Goal: Transaction & Acquisition: Purchase product/service

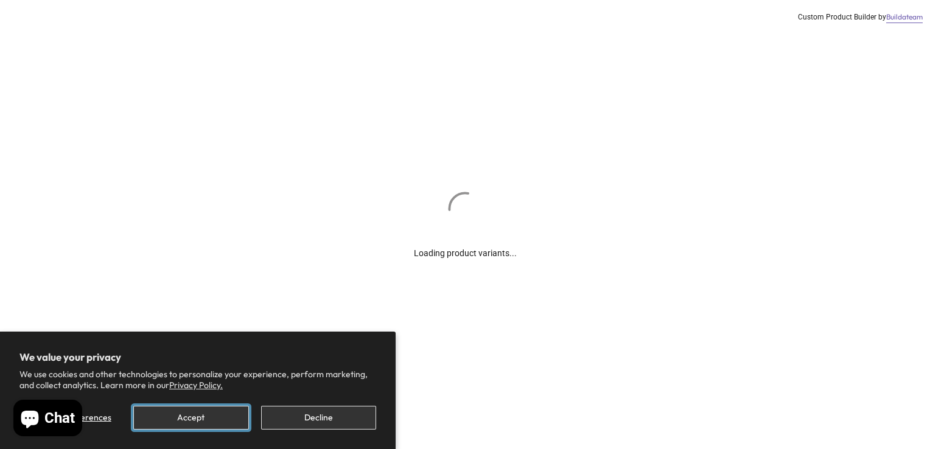
click at [205, 416] on button "Accept" at bounding box center [190, 418] width 115 height 24
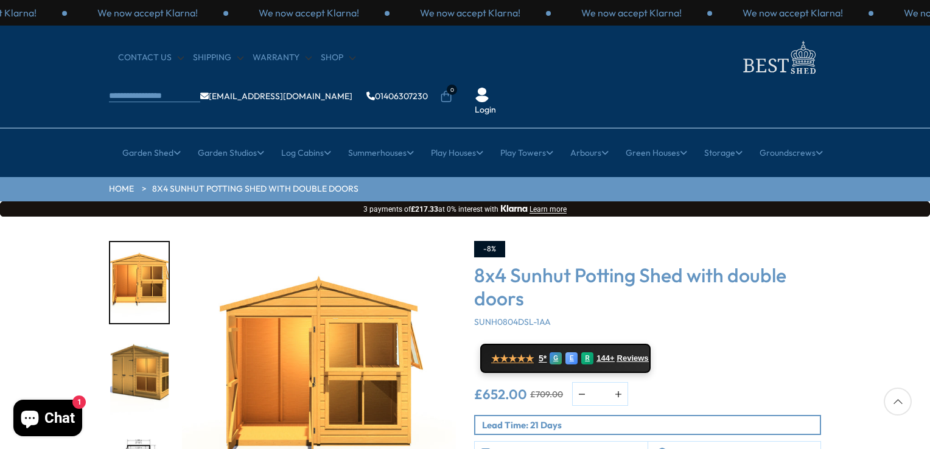
click at [70, 275] on div "Click To Expand Click To Expand Click To Expand Click To Expand Click To Expand…" at bounding box center [465, 401] width 930 height 368
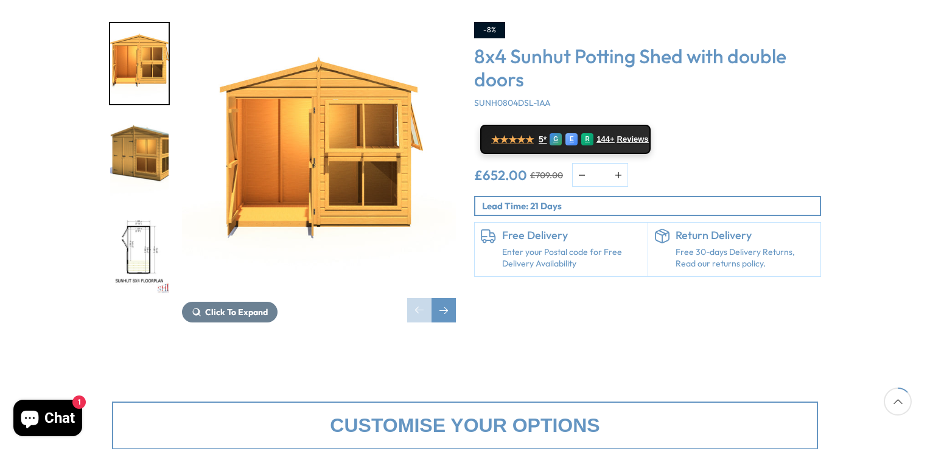
scroll to position [195, 0]
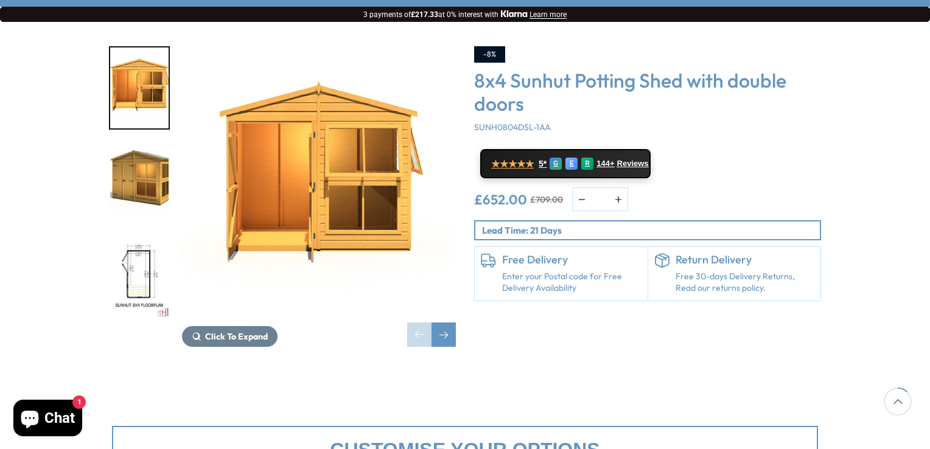
click at [134, 238] on img "3 / 8" at bounding box center [139, 278] width 58 height 81
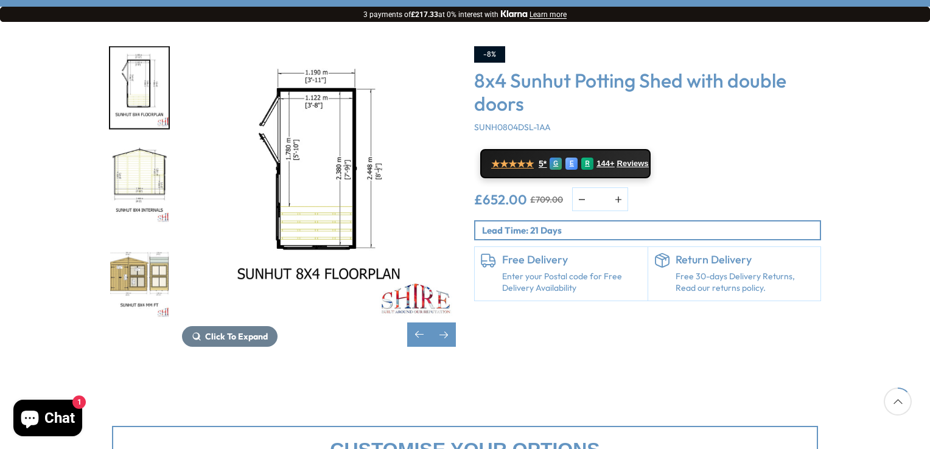
scroll to position [219, 0]
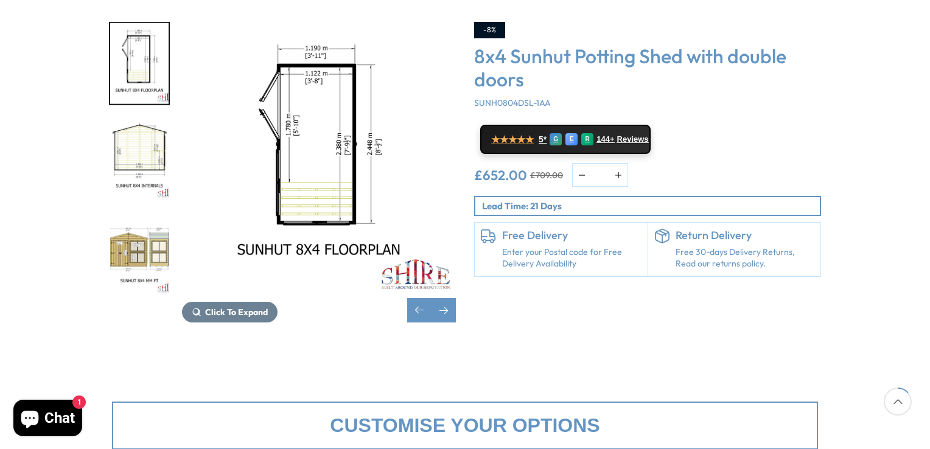
click at [148, 119] on img "4 / 8" at bounding box center [139, 159] width 58 height 81
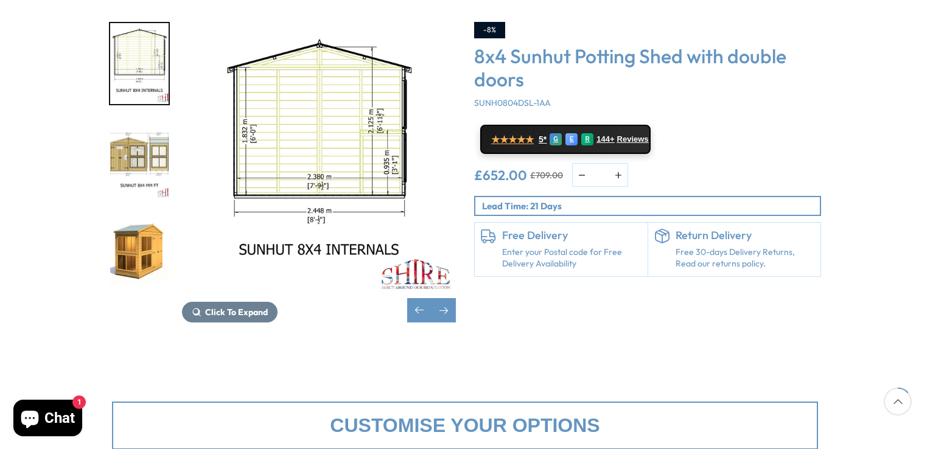
click at [146, 127] on img "5 / 8" at bounding box center [139, 159] width 58 height 81
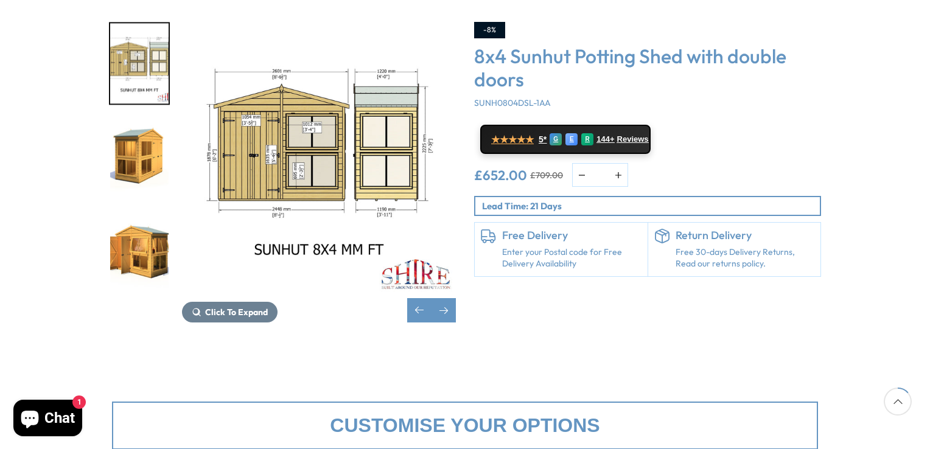
click at [146, 127] on img "6 / 8" at bounding box center [139, 159] width 58 height 81
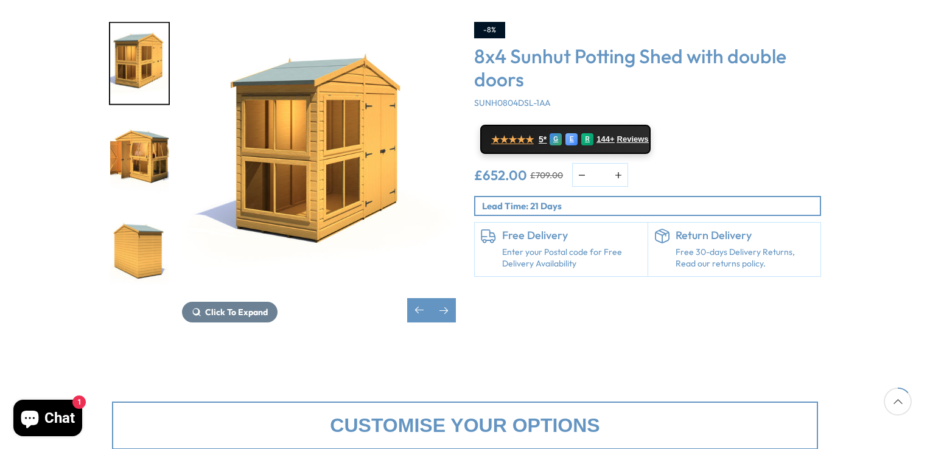
click at [146, 119] on img "7 / 8" at bounding box center [139, 159] width 58 height 81
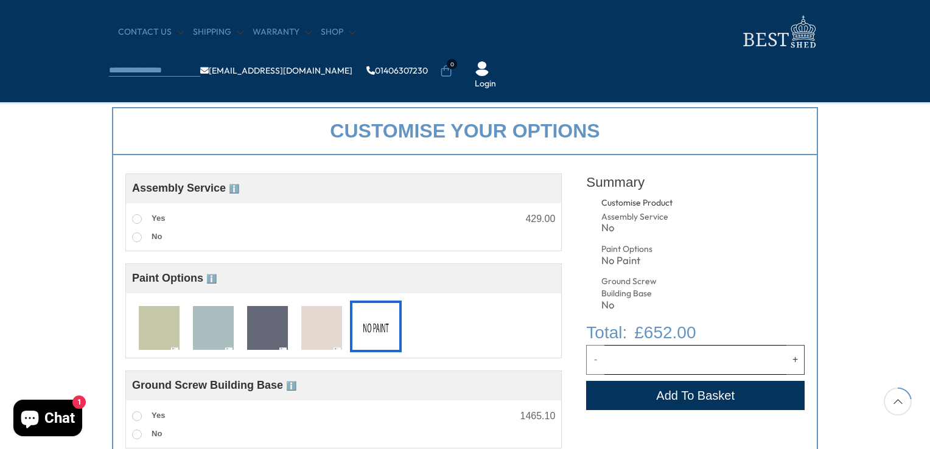
scroll to position [463, 0]
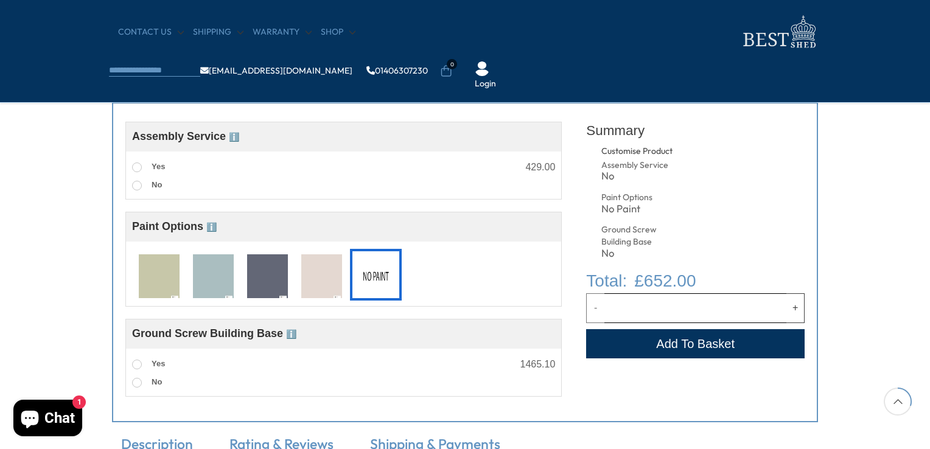
click at [273, 274] on img at bounding box center [267, 276] width 41 height 45
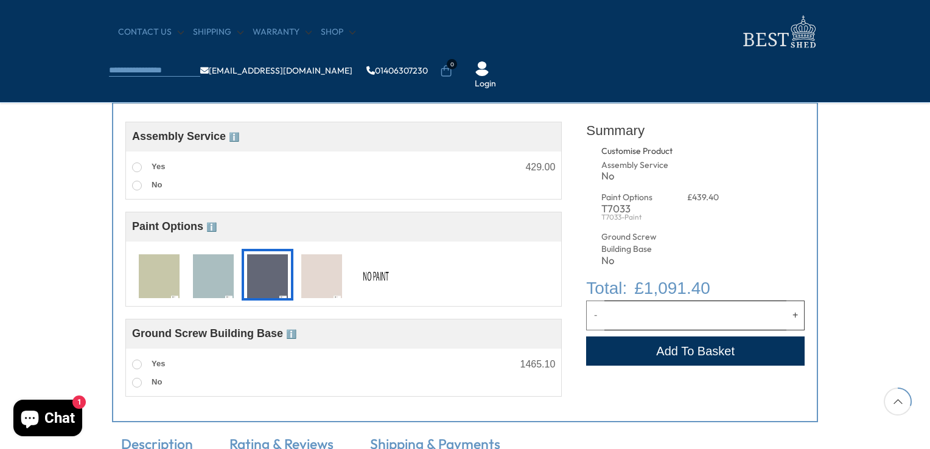
click at [318, 278] on img at bounding box center [321, 276] width 41 height 45
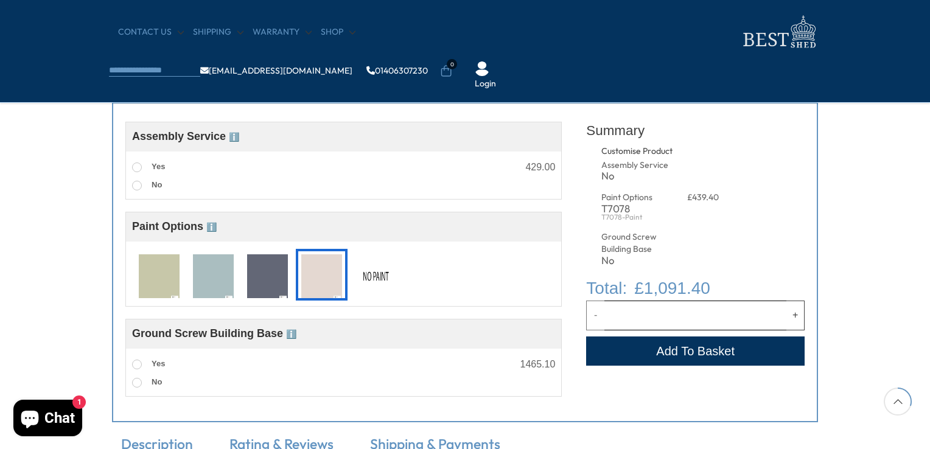
click at [377, 279] on img at bounding box center [376, 276] width 41 height 45
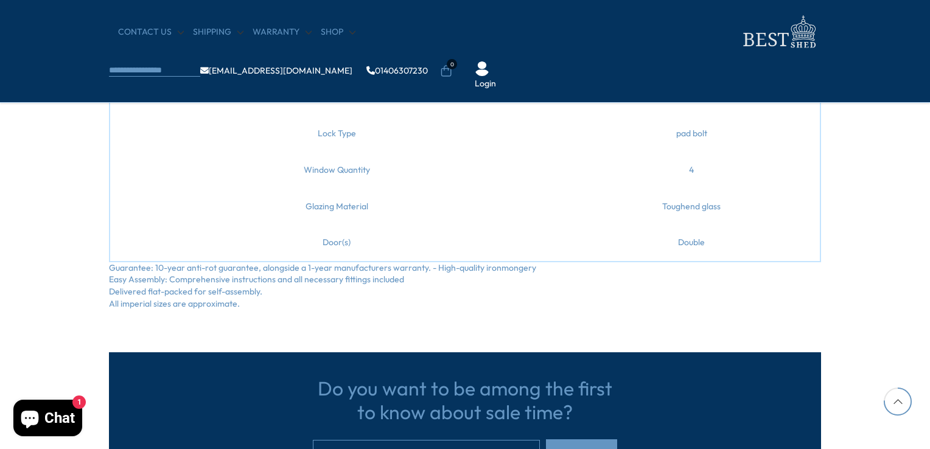
scroll to position [1169, 0]
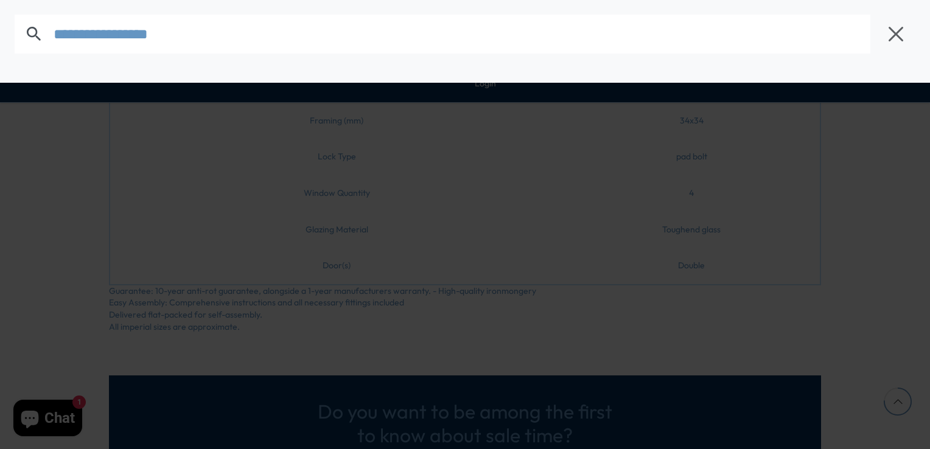
type input "**********"
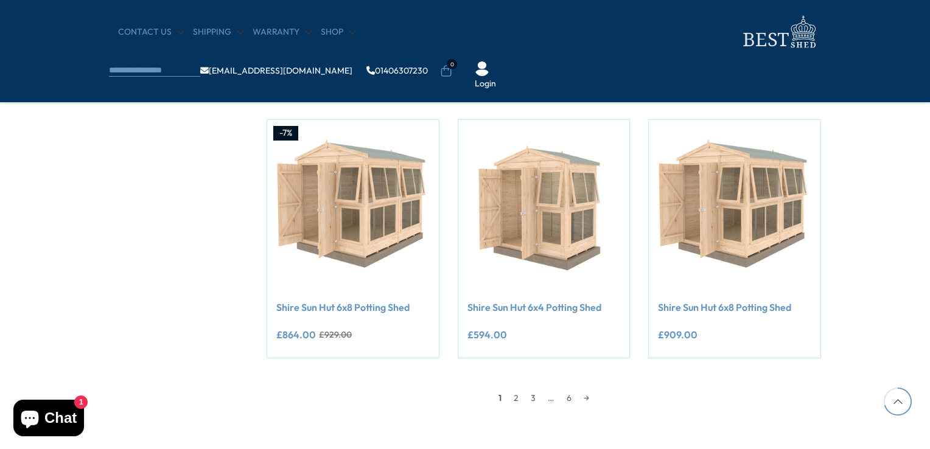
scroll to position [1023, 0]
